Goal: Complete application form: Complete application form

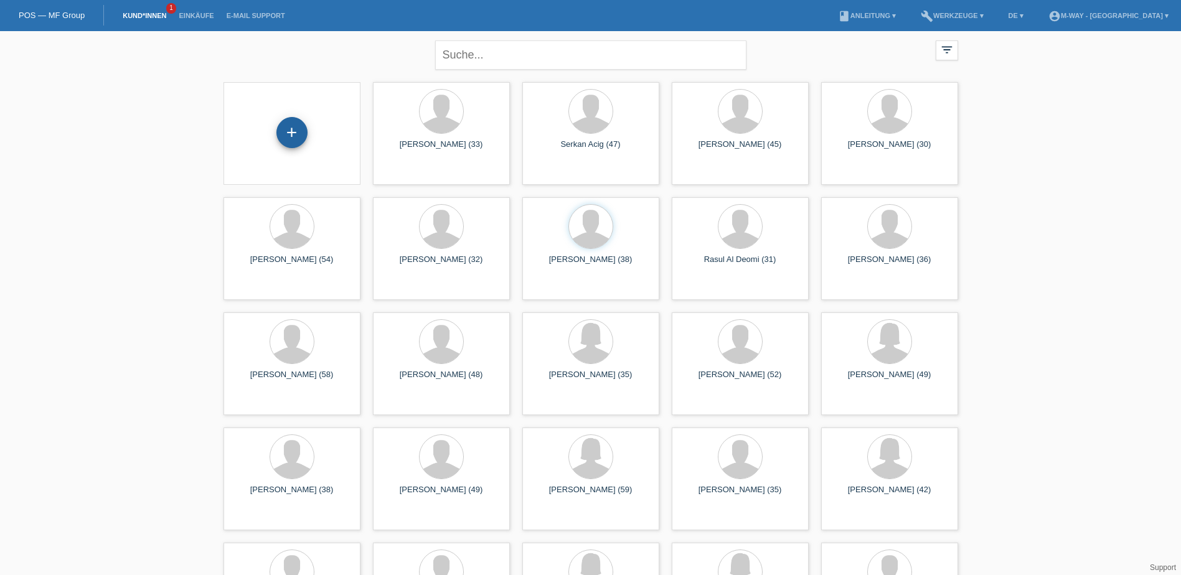
click at [293, 135] on div "+" at bounding box center [292, 132] width 31 height 31
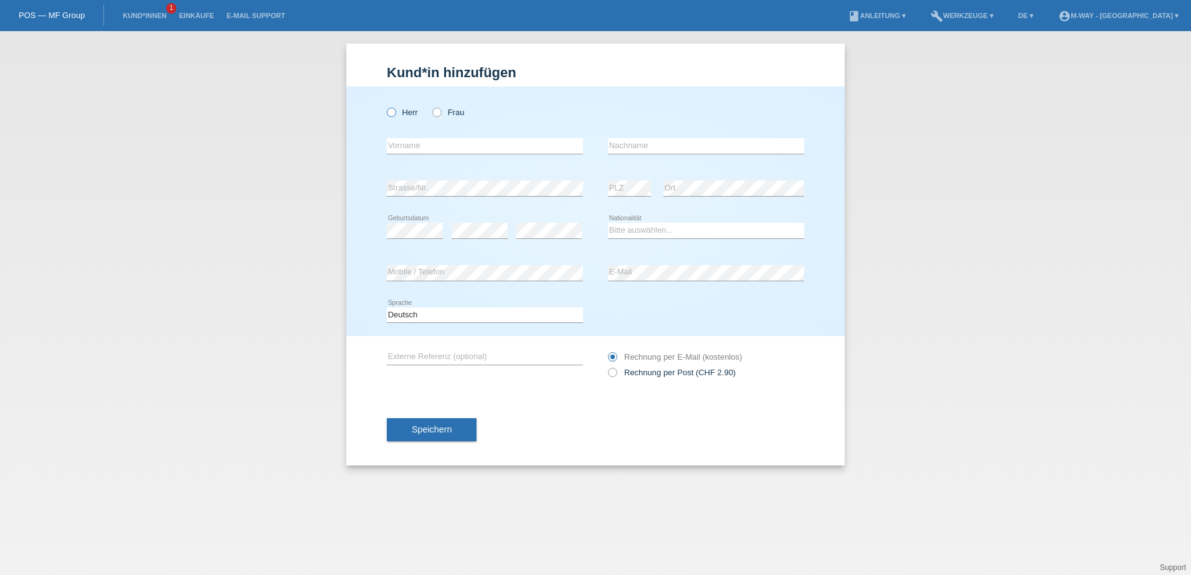
click at [397, 113] on label "Herr" at bounding box center [402, 112] width 31 height 9
click at [395, 113] on input "Herr" at bounding box center [391, 112] width 8 height 8
radio input "true"
click at [404, 142] on input "text" at bounding box center [485, 146] width 196 height 16
type input "Muhsin"
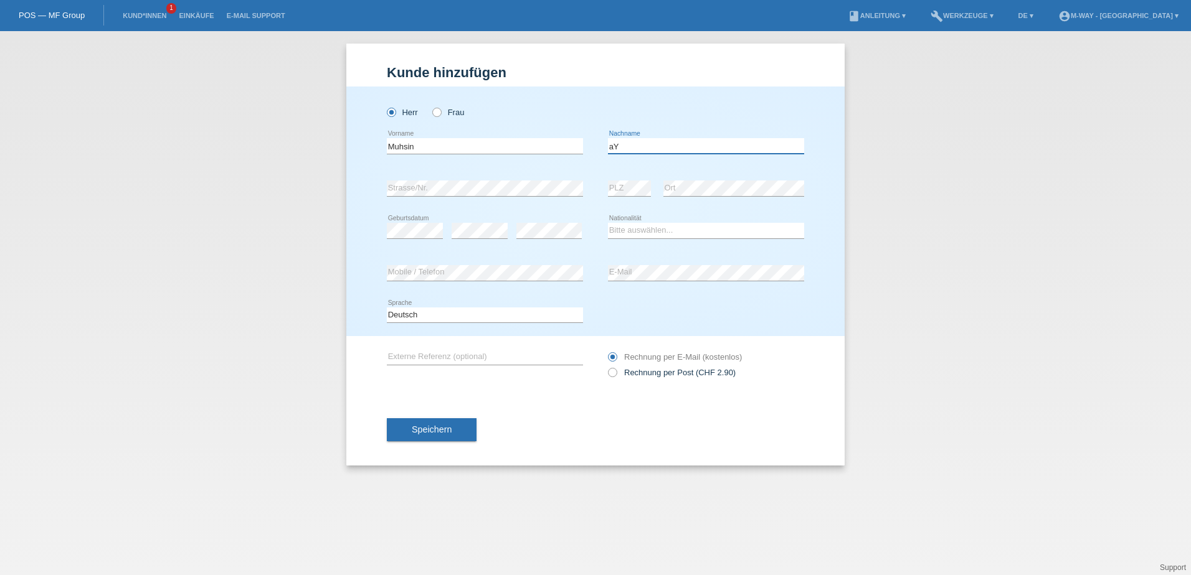
type input "a"
type input "[PERSON_NAME]"
click at [660, 232] on select "Bitte auswählen... Schweiz Deutschland Liechtenstein Österreich ------------ Af…" at bounding box center [706, 230] width 196 height 15
select select "CH"
click at [608, 223] on select "Bitte auswählen... Schweiz Deutschland Liechtenstein Österreich ------------ Af…" at bounding box center [706, 230] width 196 height 15
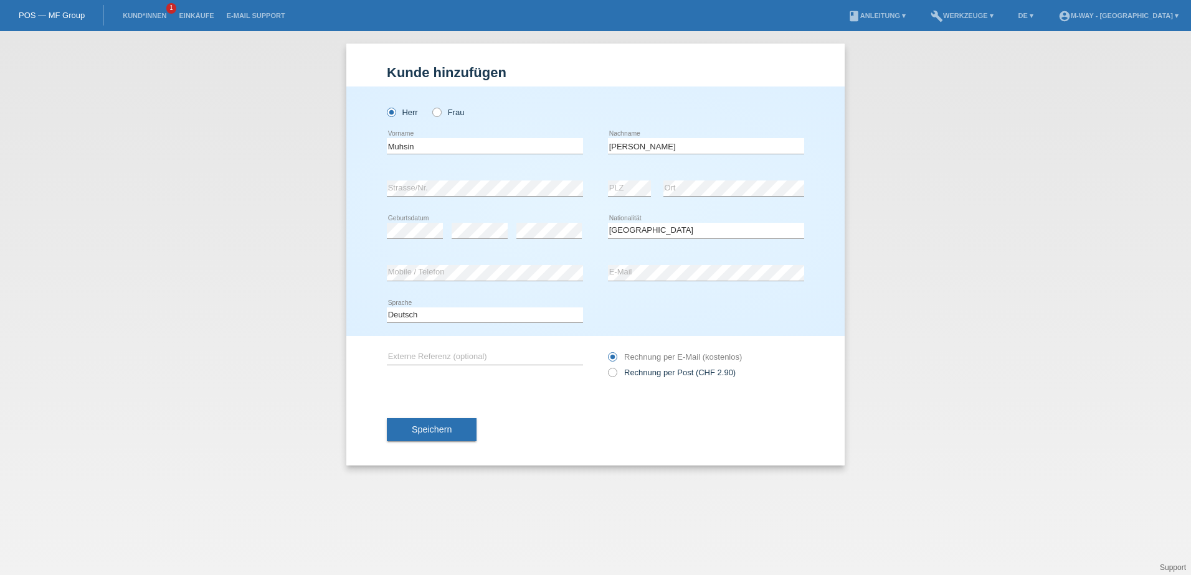
click at [490, 282] on div "error Mobile / Telefon" at bounding box center [485, 273] width 196 height 42
click at [425, 433] on span "Speichern" at bounding box center [432, 430] width 40 height 10
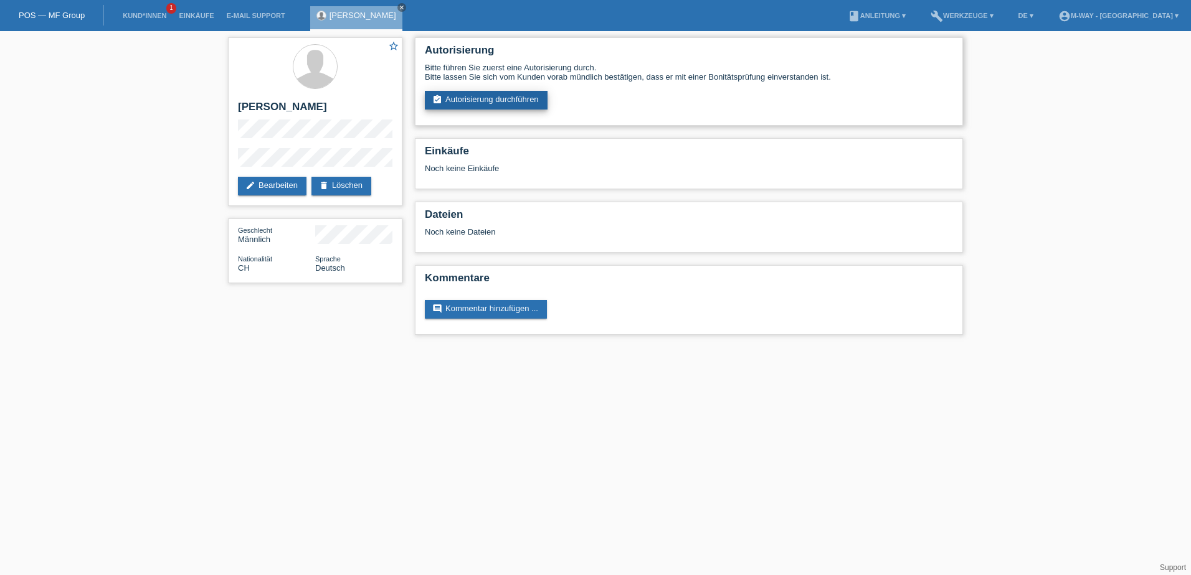
click at [519, 99] on link "assignment_turned_in Autorisierung durchführen" at bounding box center [486, 100] width 123 height 19
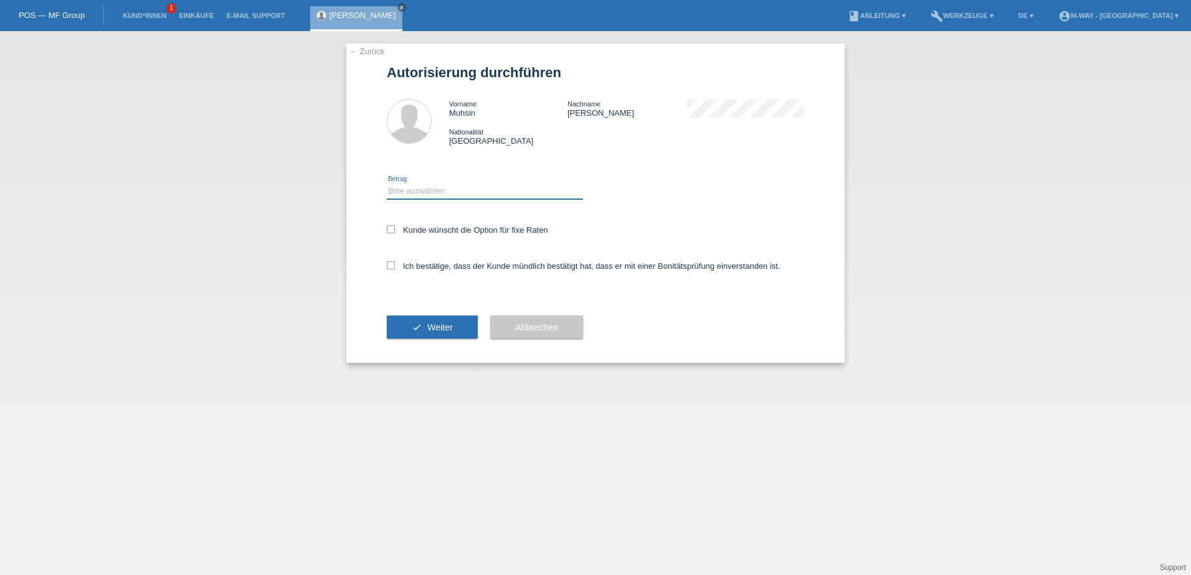
click at [488, 189] on select "Bitte auswählen CHF 1.00 - CHF 499.00 CHF 500.00 - CHF 1'999.00 CHF 2'000.00 - …" at bounding box center [485, 191] width 196 height 15
select select "3"
click at [387, 184] on select "Bitte auswählen CHF 1.00 - CHF 499.00 CHF 500.00 - CHF 1'999.00 CHF 2'000.00 - …" at bounding box center [485, 191] width 196 height 15
click at [384, 232] on div "← Zurück Autorisierung durchführen Vorname Muhsin Nachname Aygün Nationalität S…" at bounding box center [595, 204] width 498 height 320
click at [386, 230] on div "← Zurück Autorisierung durchführen Vorname Muhsin Nachname Aygün Nationalität S…" at bounding box center [595, 204] width 498 height 320
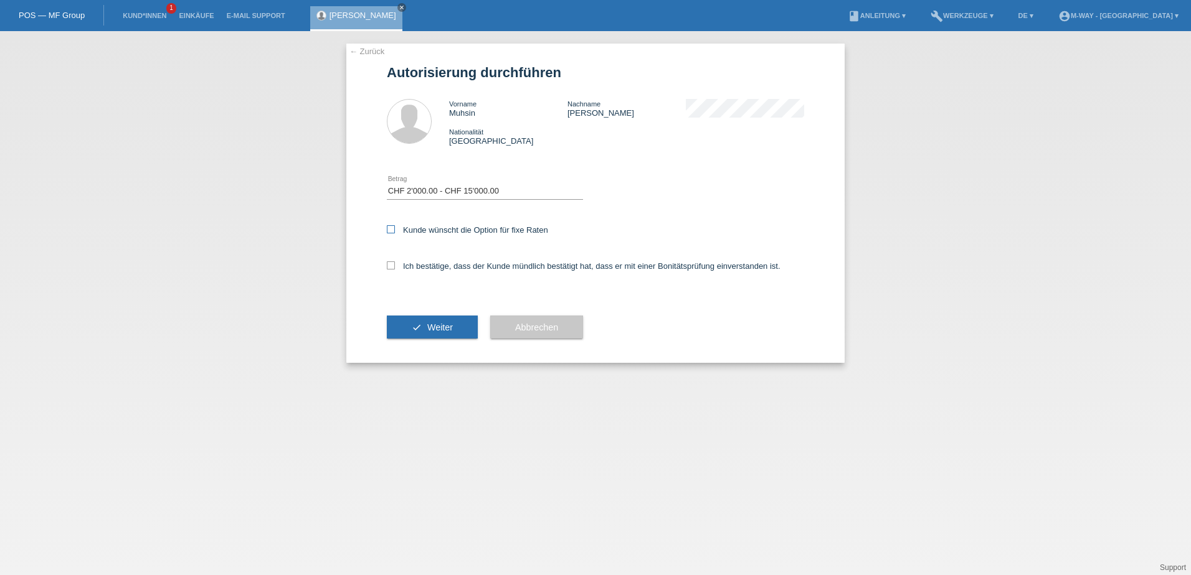
click at [387, 231] on icon at bounding box center [391, 229] width 8 height 8
click at [387, 231] on input "Kunde wünscht die Option für fixe Raten" at bounding box center [391, 229] width 8 height 8
checkbox input "true"
click at [389, 265] on icon at bounding box center [391, 266] width 8 height 8
click at [389, 265] on input "Ich bestätige, dass der Kunde mündlich bestätigt hat, dass er mit einer Bonität…" at bounding box center [391, 266] width 8 height 8
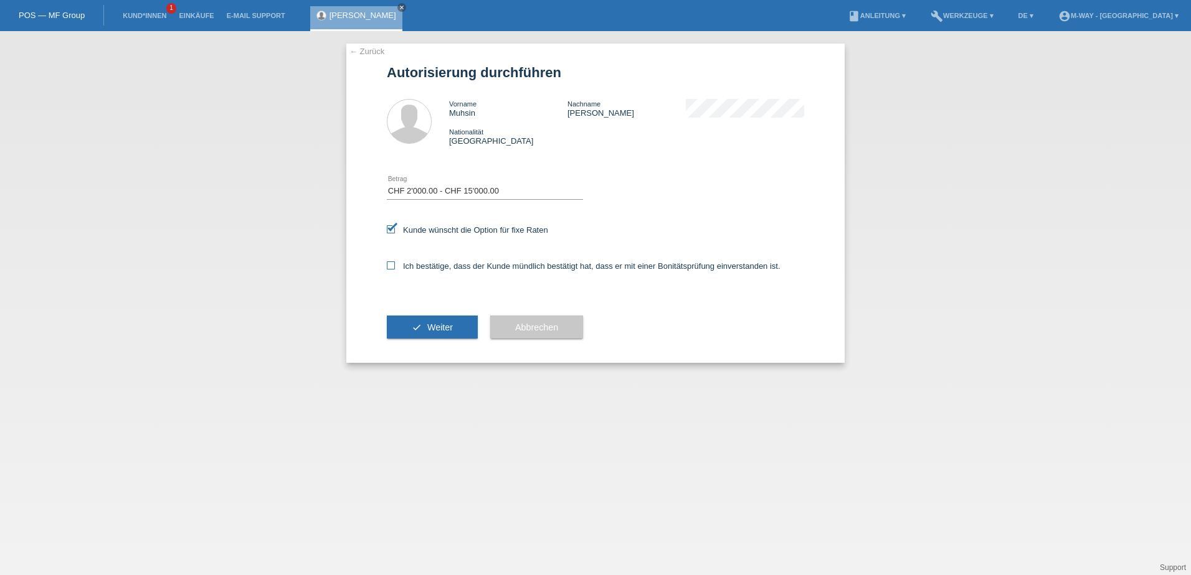
checkbox input "true"
click at [429, 321] on button "check Weiter" at bounding box center [432, 328] width 91 height 24
